Goal: Information Seeking & Learning: Learn about a topic

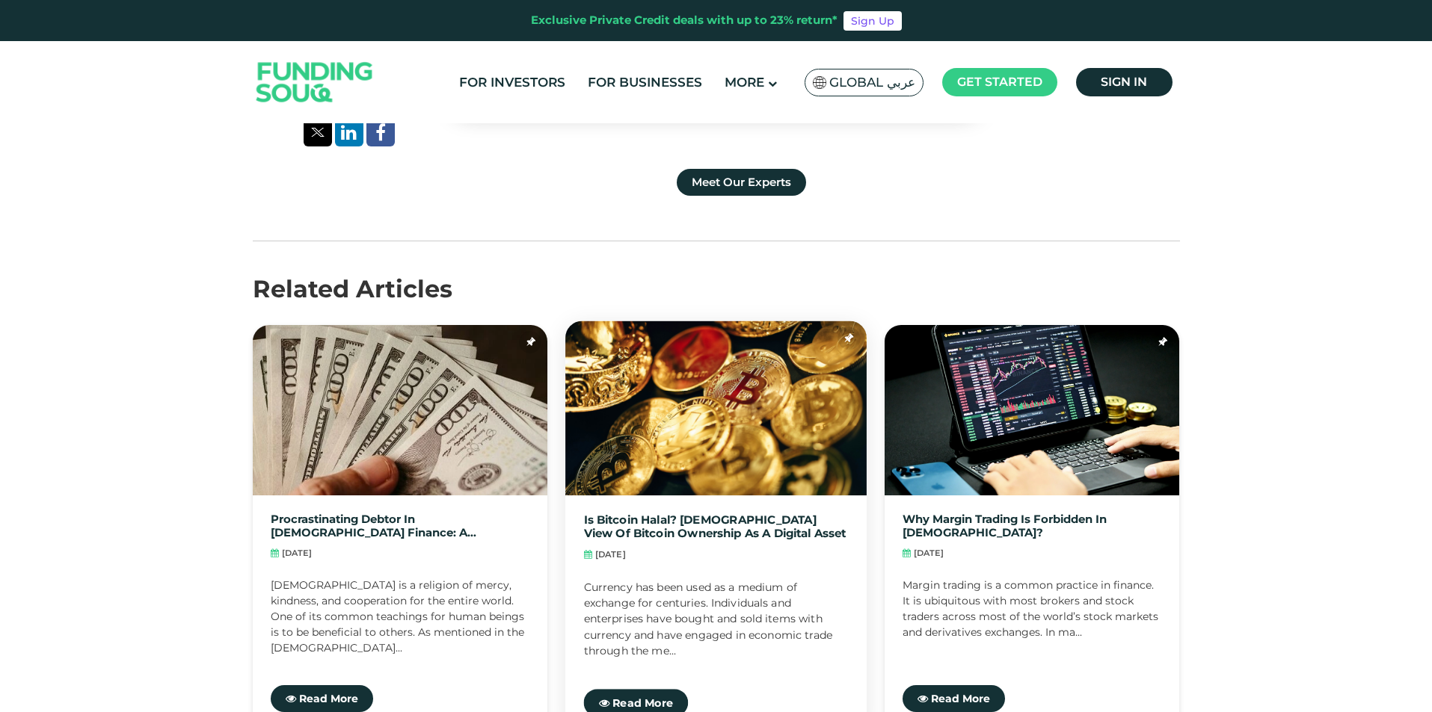
scroll to position [4411, 0]
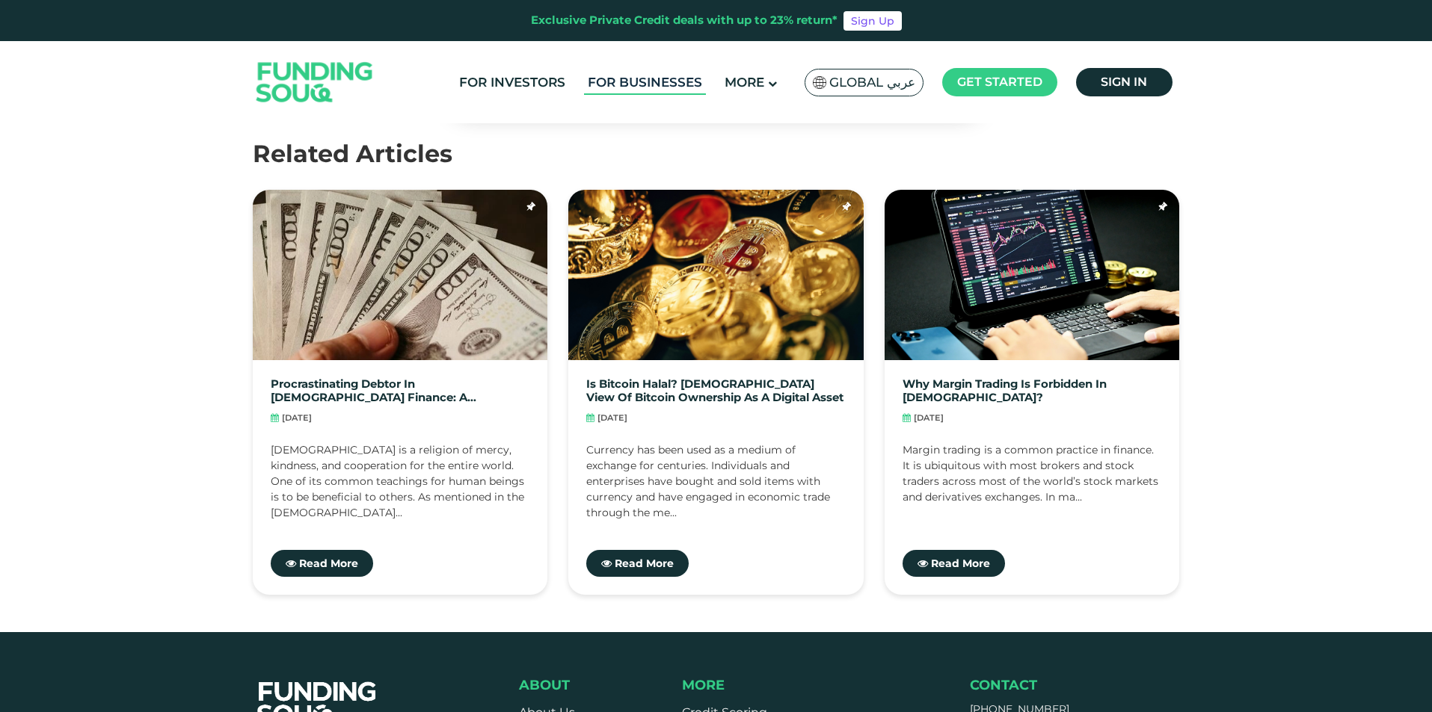
click at [631, 82] on link "For Businesses" at bounding box center [645, 82] width 122 height 25
